Goal: Transaction & Acquisition: Obtain resource

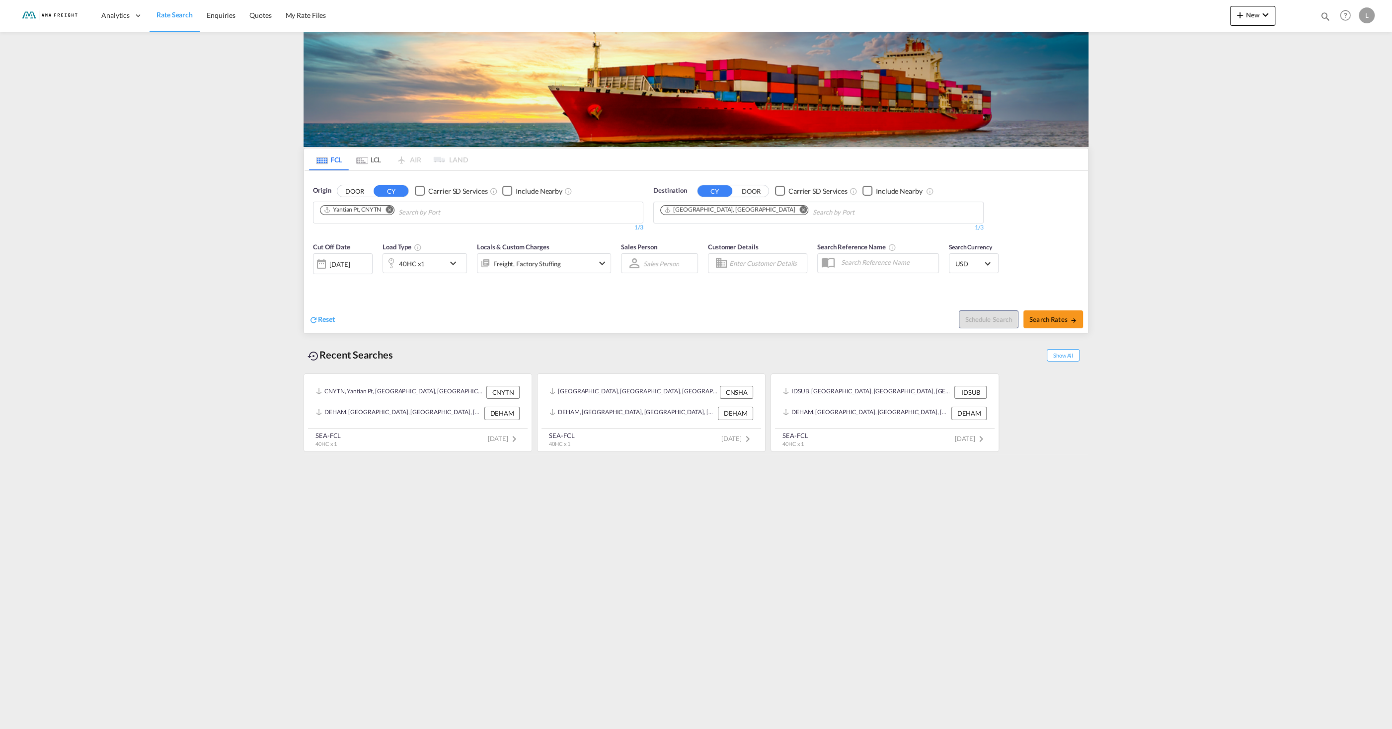
click at [394, 209] on button "Remove" at bounding box center [386, 211] width 15 height 10
type input "mundra"
click at [383, 231] on div "Mundra India INMUN" at bounding box center [397, 236] width 189 height 30
click at [350, 262] on div "[DATE]" at bounding box center [339, 264] width 20 height 9
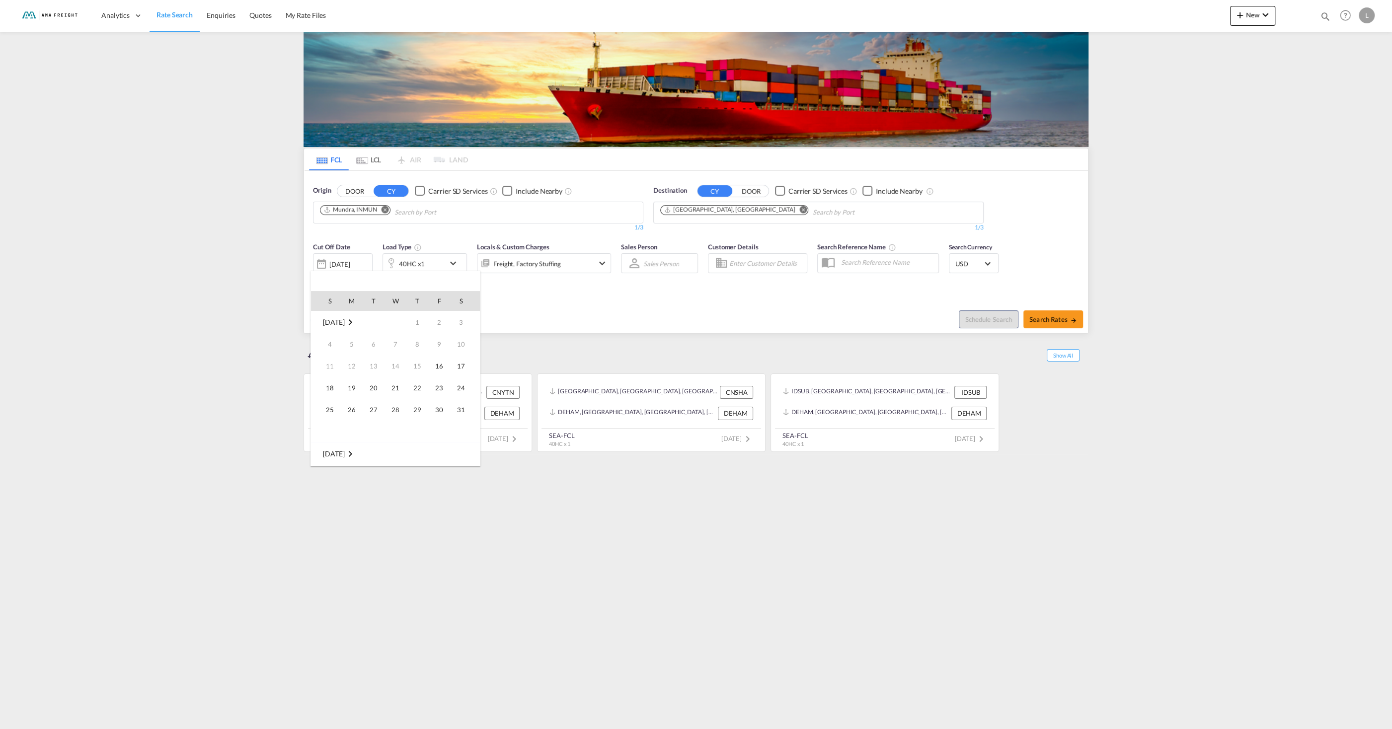
scroll to position [395, 0]
click at [400, 391] on span "20" at bounding box center [395, 388] width 20 height 20
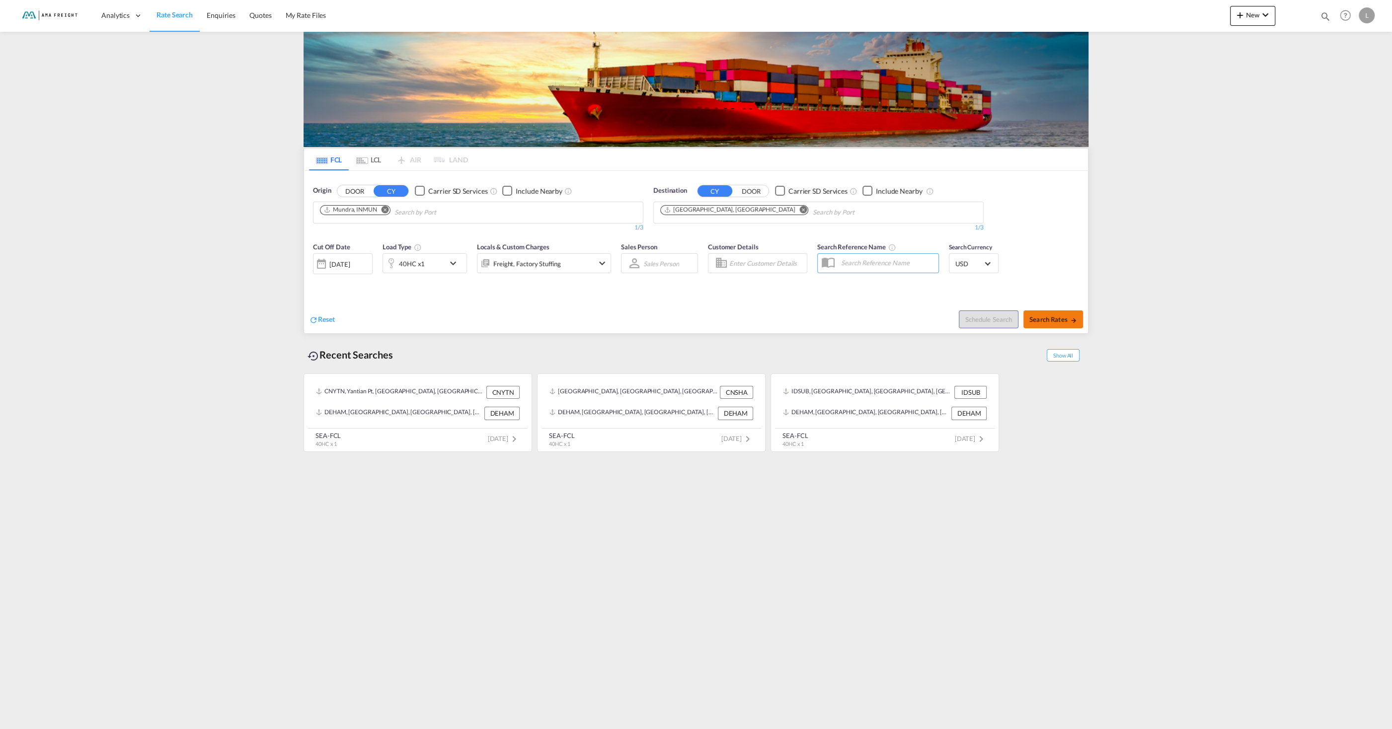
click at [1065, 324] on button "Search Rates" at bounding box center [1053, 319] width 60 height 18
type input "INMUN to DEHAM / [DATE]"
